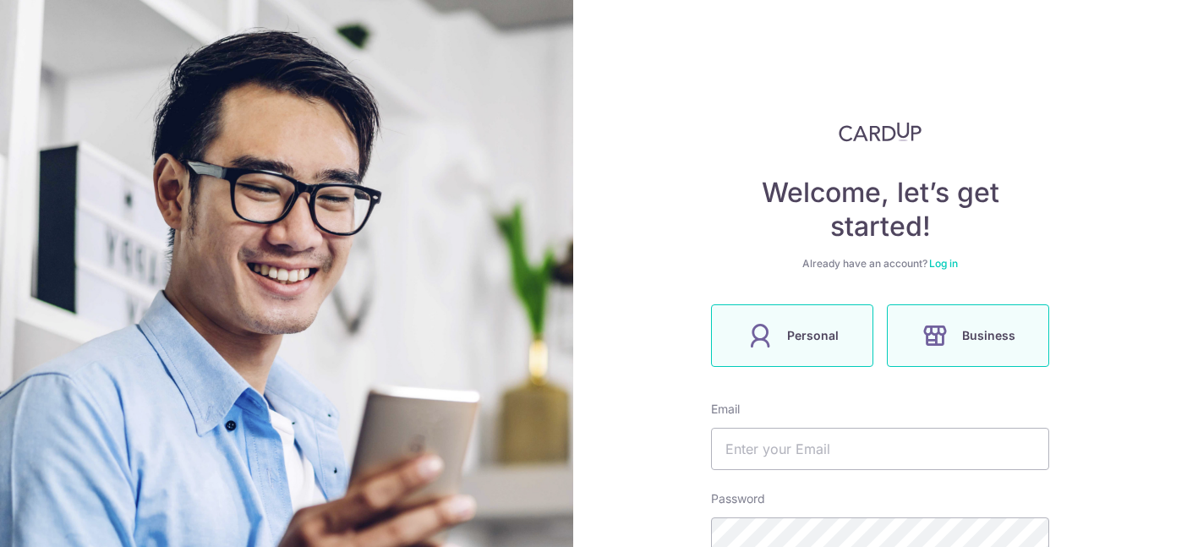
click at [761, 347] on icon at bounding box center [759, 335] width 27 height 27
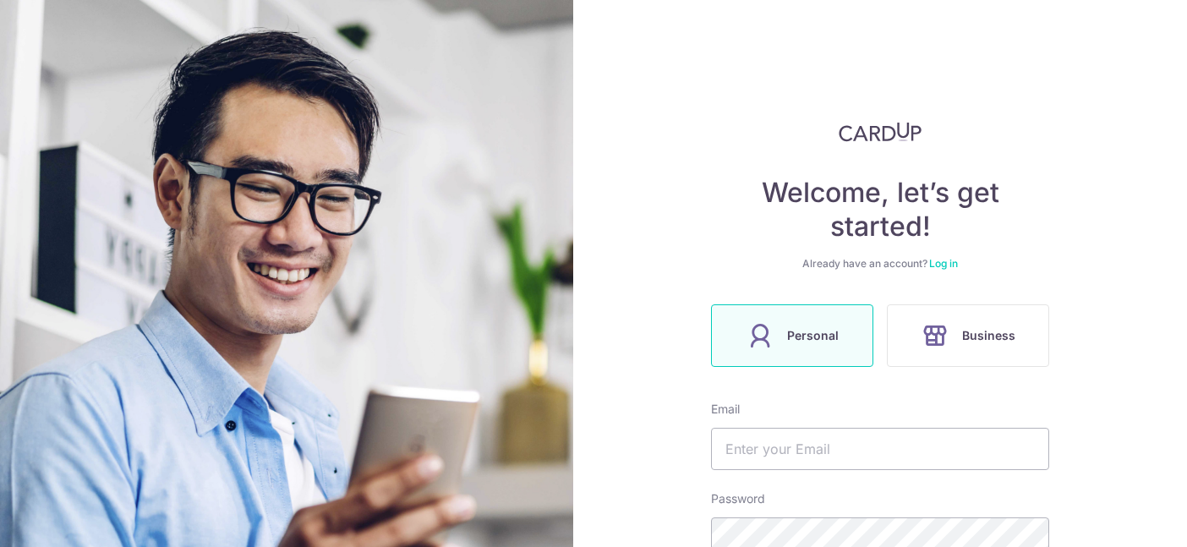
scroll to position [245, 0]
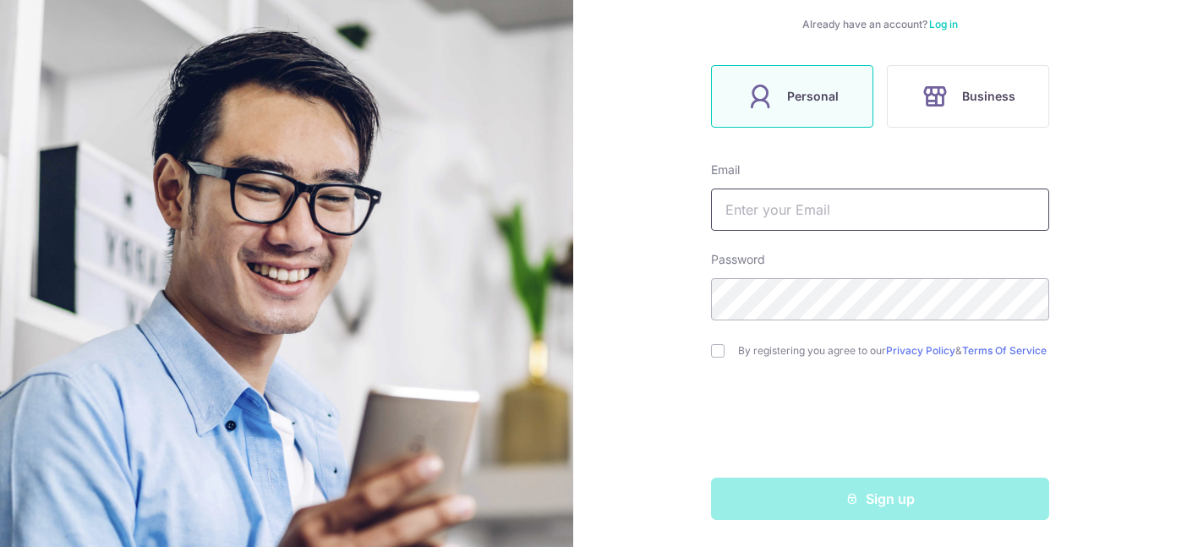
drag, startPoint x: 829, startPoint y: 195, endPoint x: 806, endPoint y: 191, distance: 23.2
click at [806, 190] on input "text" at bounding box center [880, 210] width 338 height 42
type input "julian69@gmail.com"
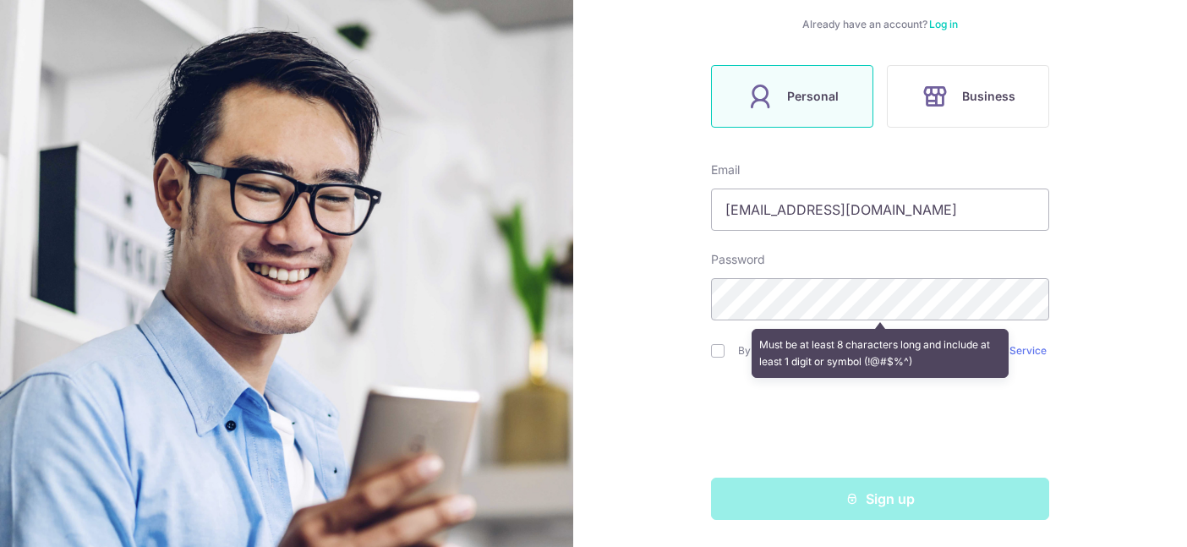
click at [714, 345] on div "Must be at least 8 characters long and include at least 1 digit or symbol (!@#$…" at bounding box center [880, 353] width 338 height 63
click at [714, 380] on form "Email julian69@gmail.com Password Must be at least 8 characters long and includ…" at bounding box center [880, 340] width 338 height 358
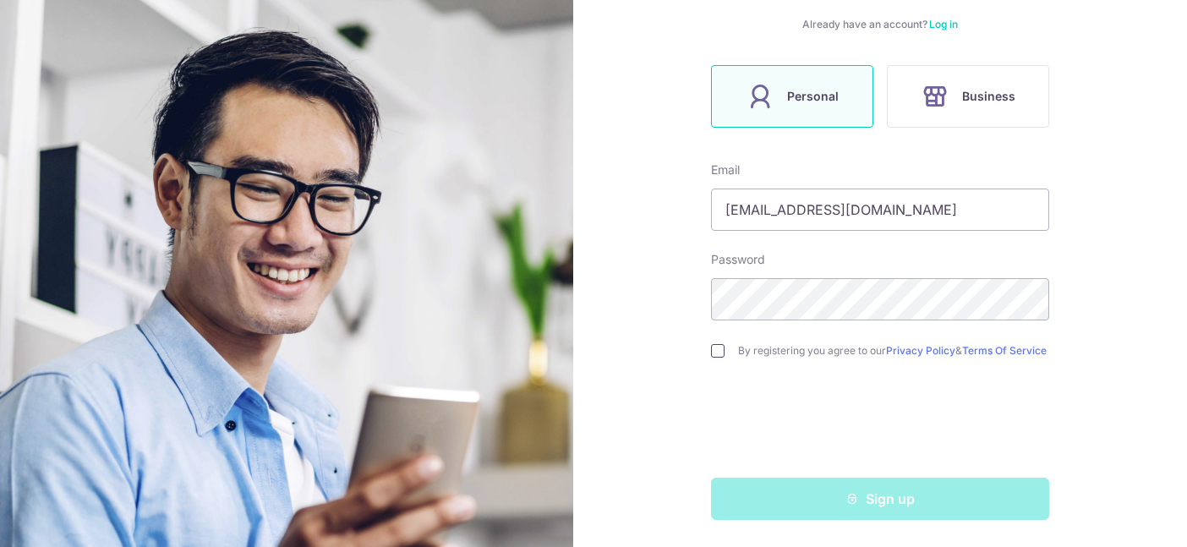
click at [718, 345] on input "checkbox" at bounding box center [718, 351] width 14 height 14
checkbox input "true"
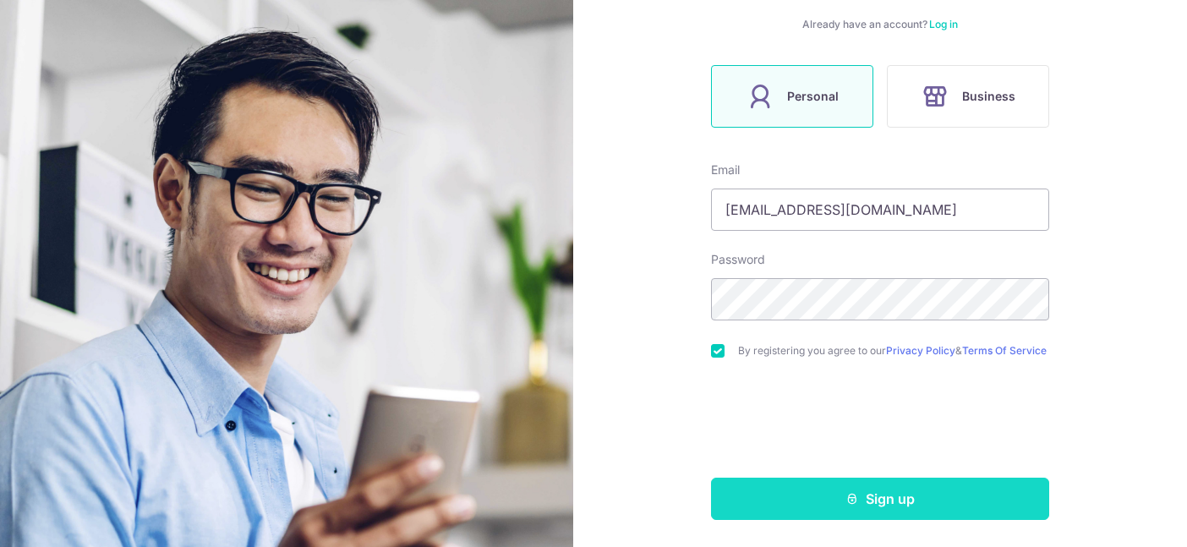
click at [864, 500] on button "Sign up" at bounding box center [880, 499] width 338 height 42
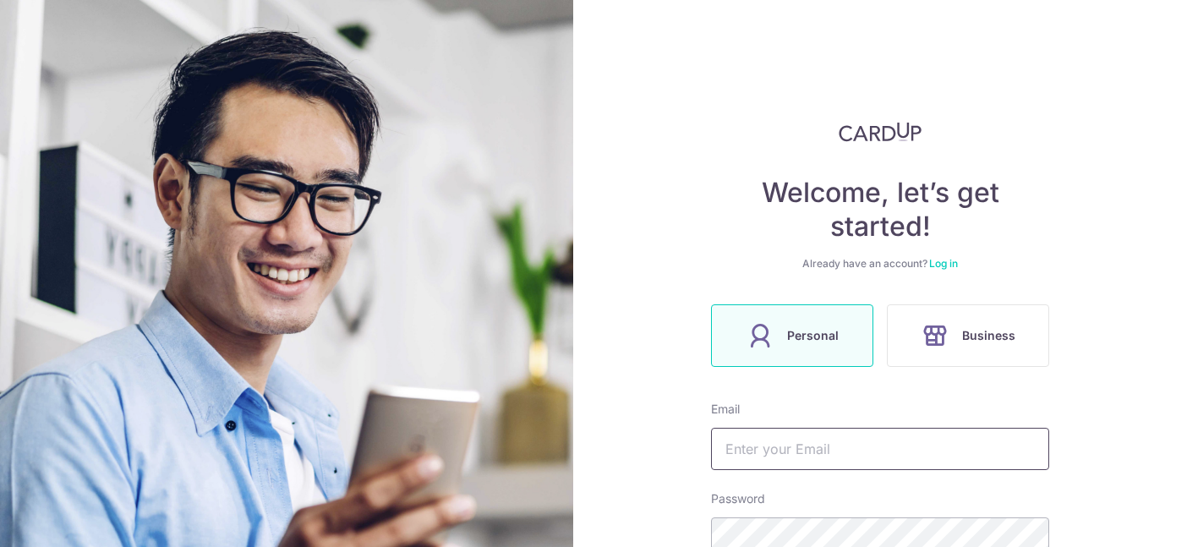
scroll to position [303, 0]
